Goal: Go to known website: Access a specific website the user already knows

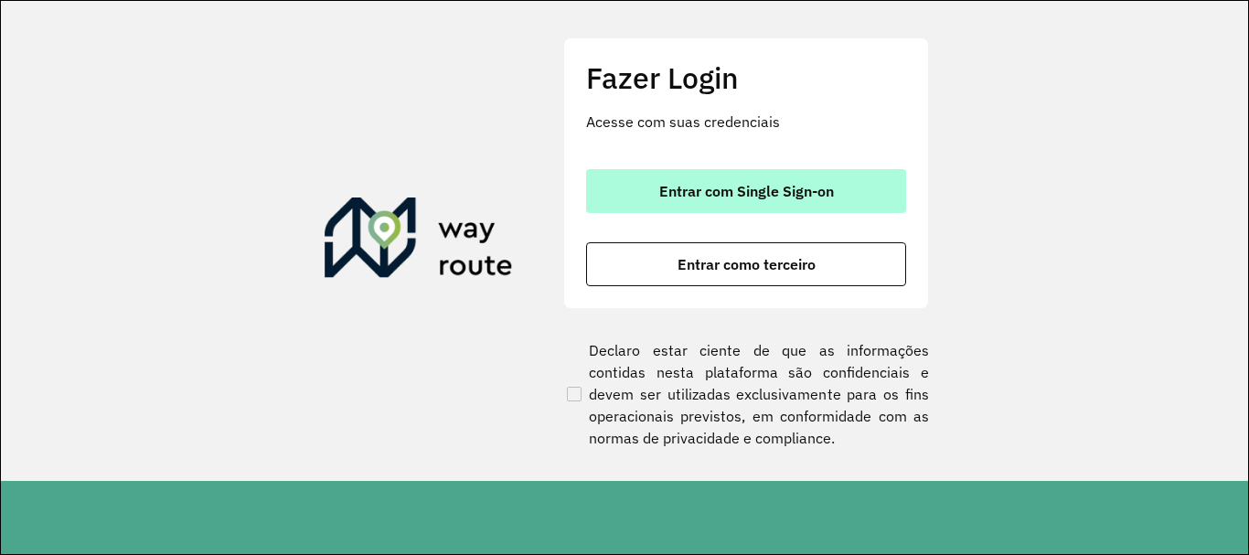
click at [757, 172] on button "Entrar com Single Sign-on" at bounding box center [746, 191] width 320 height 44
